Goal: Task Accomplishment & Management: Use online tool/utility

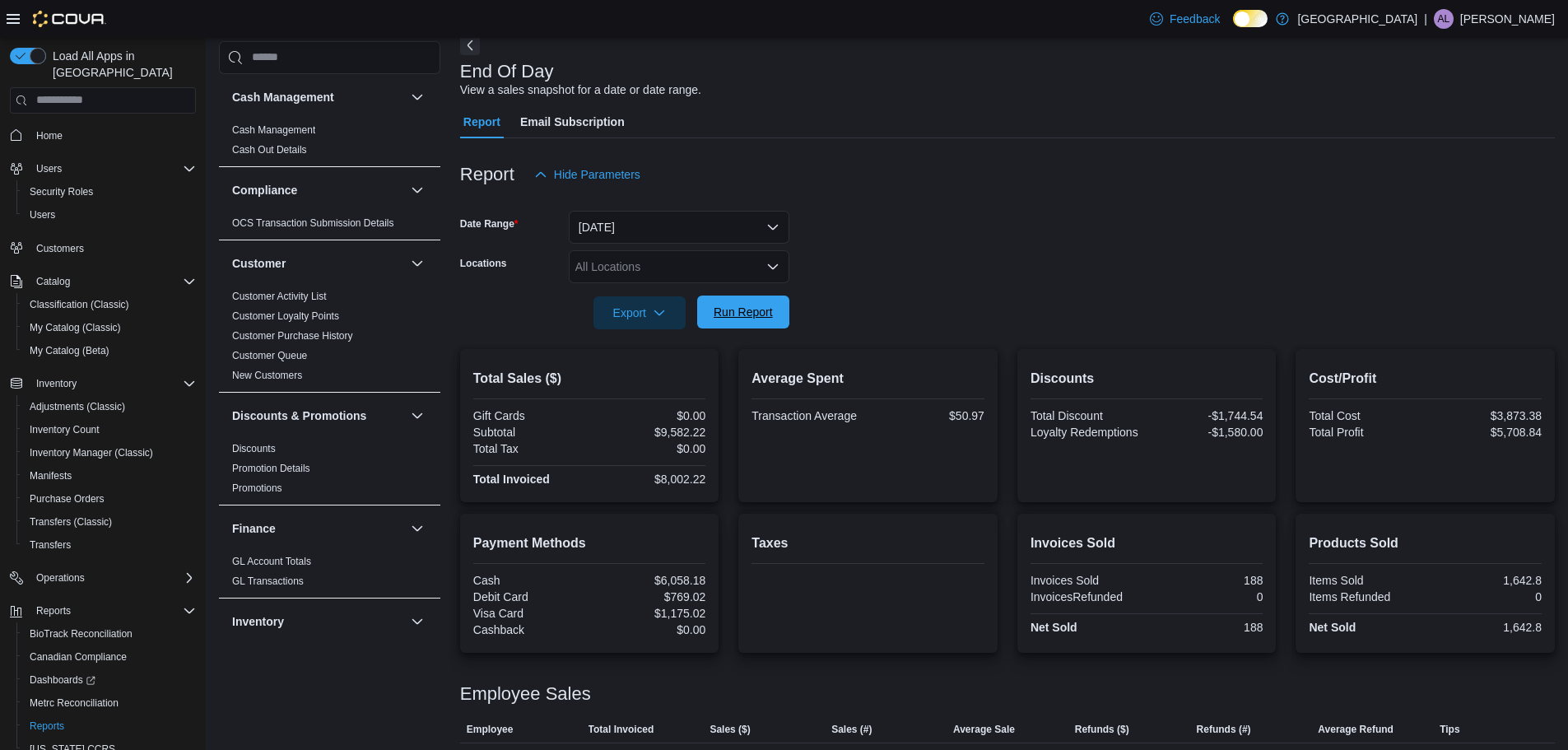
scroll to position [54, 0]
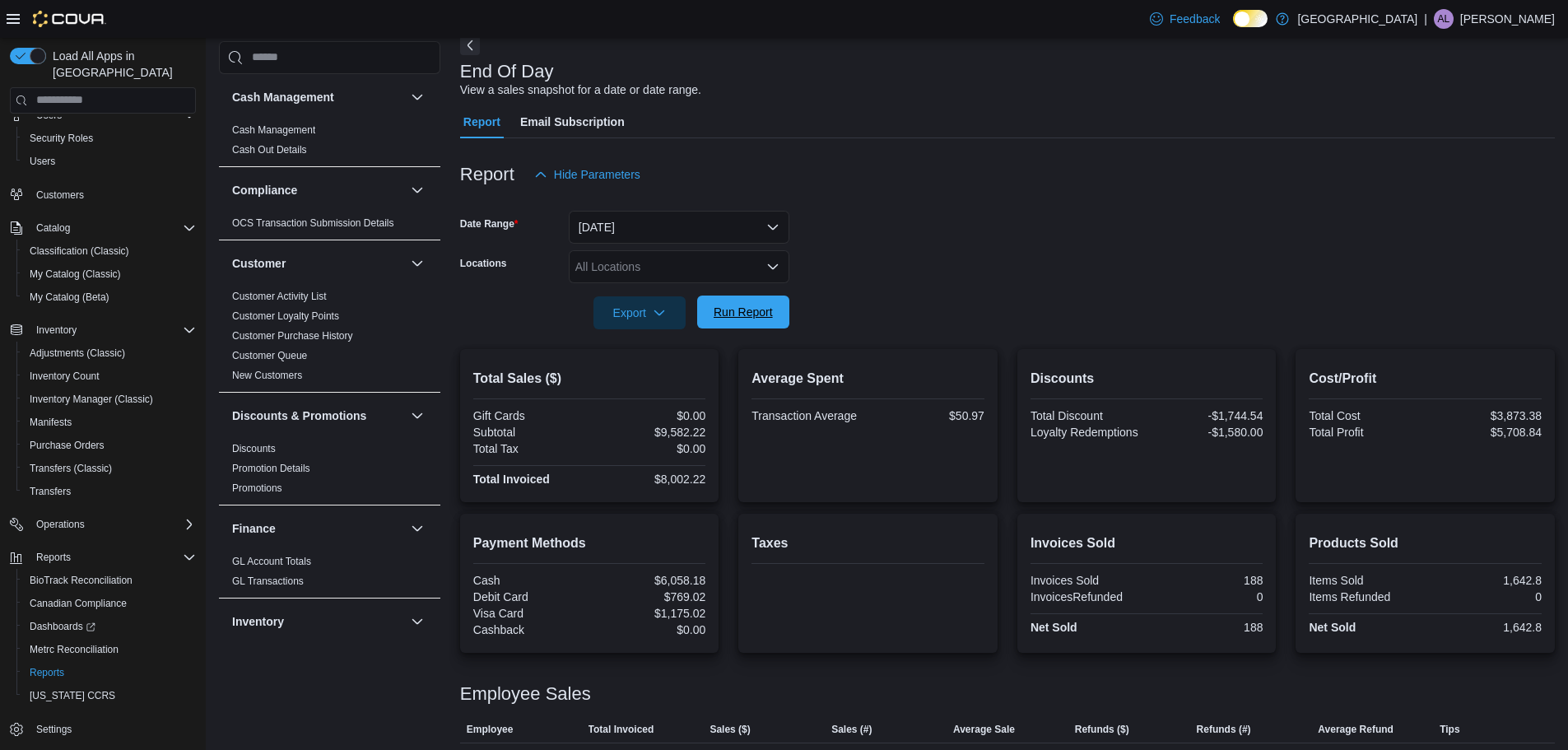
click at [717, 316] on span "Run Report" at bounding box center [743, 311] width 59 height 16
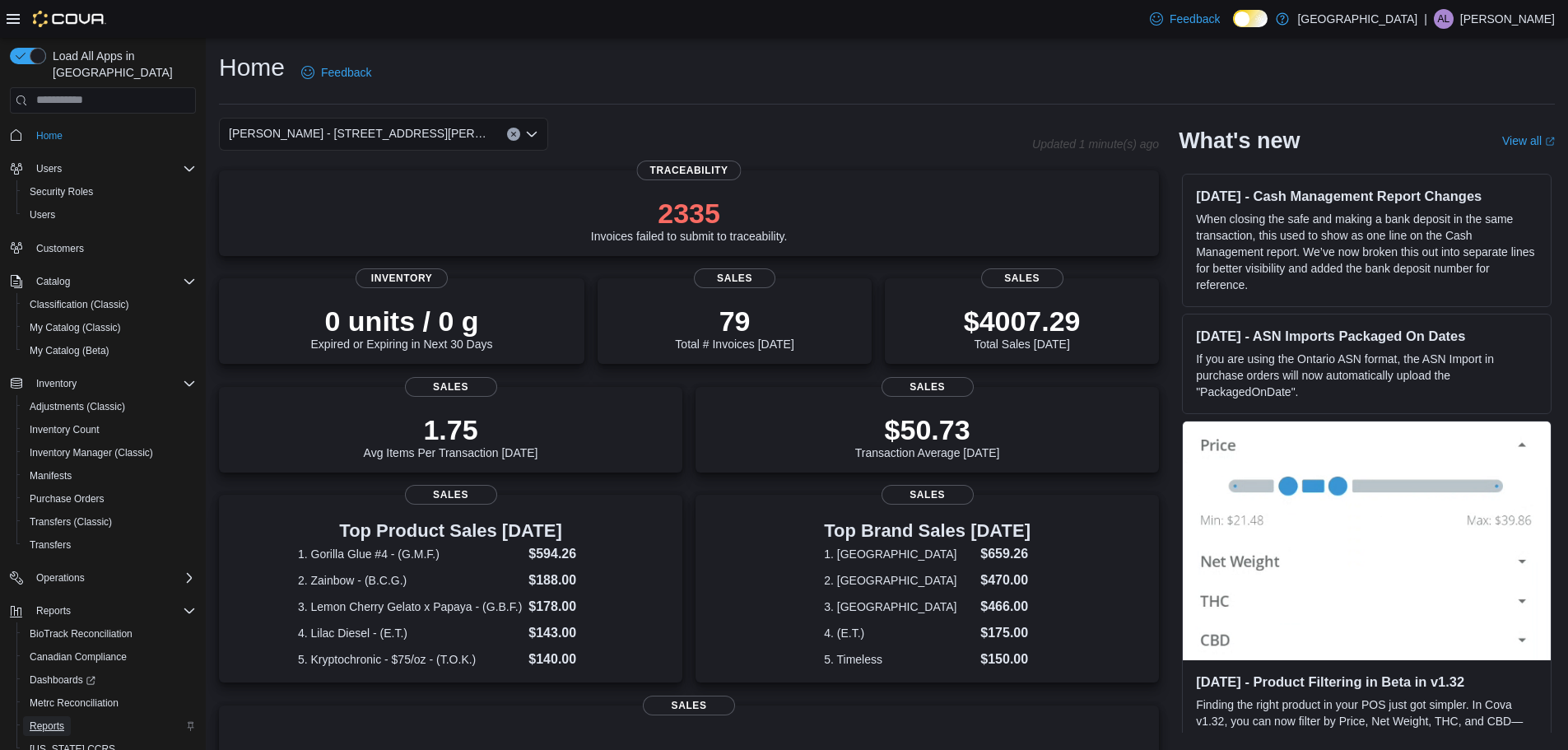
click at [42, 719] on span "Reports" at bounding box center [47, 725] width 35 height 13
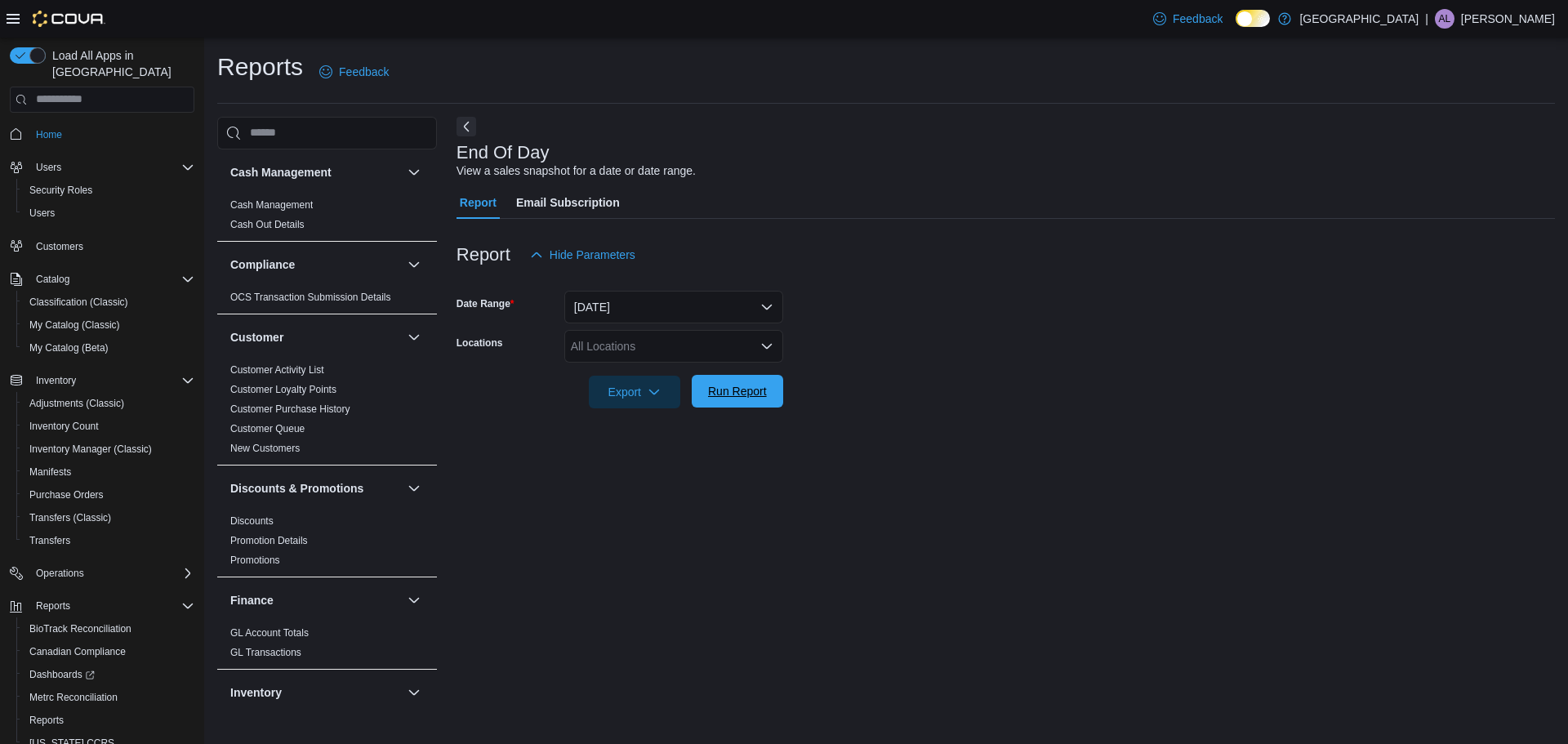
click at [736, 394] on span "Run Report" at bounding box center [737, 391] width 58 height 16
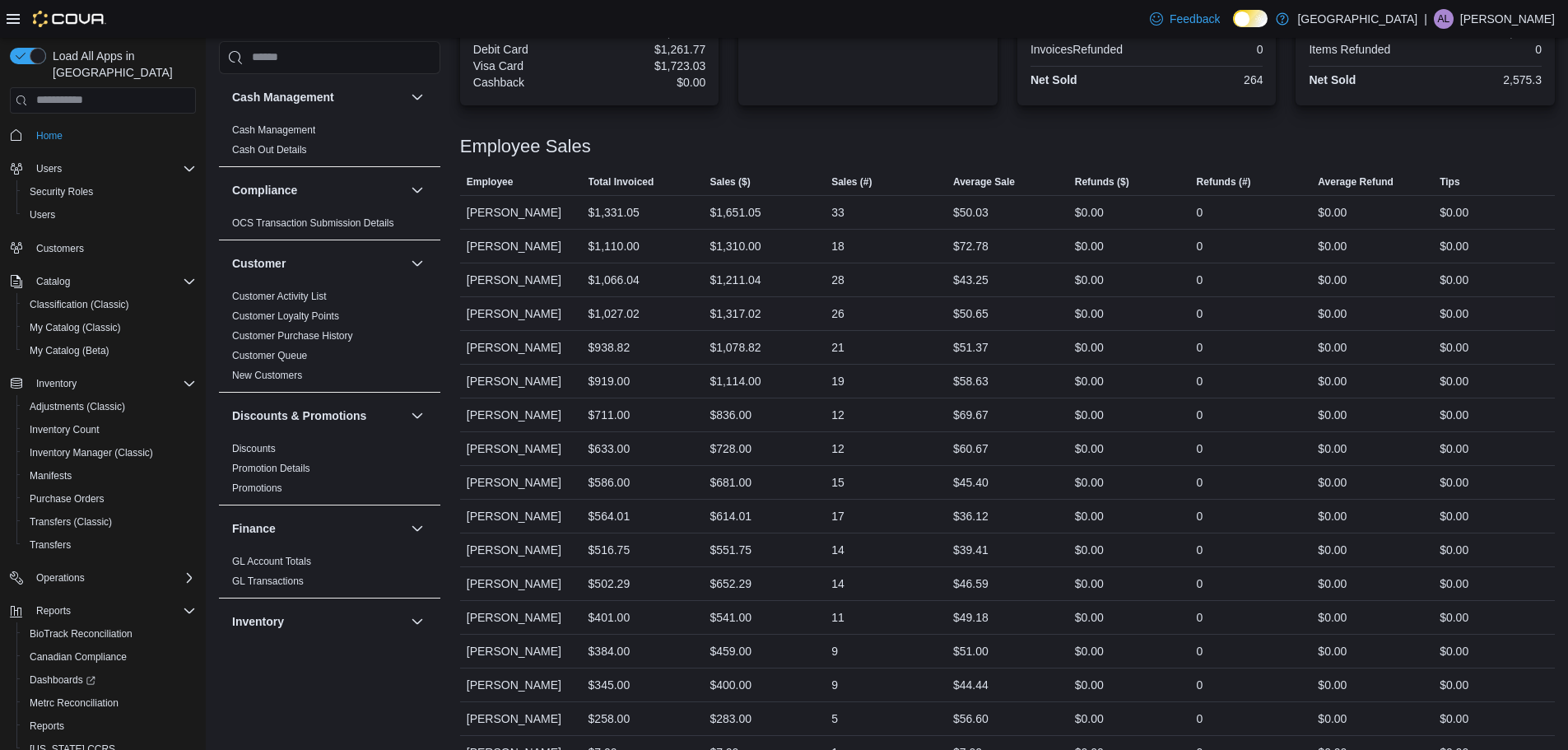
scroll to position [659, 0]
